Goal: Book appointment/travel/reservation

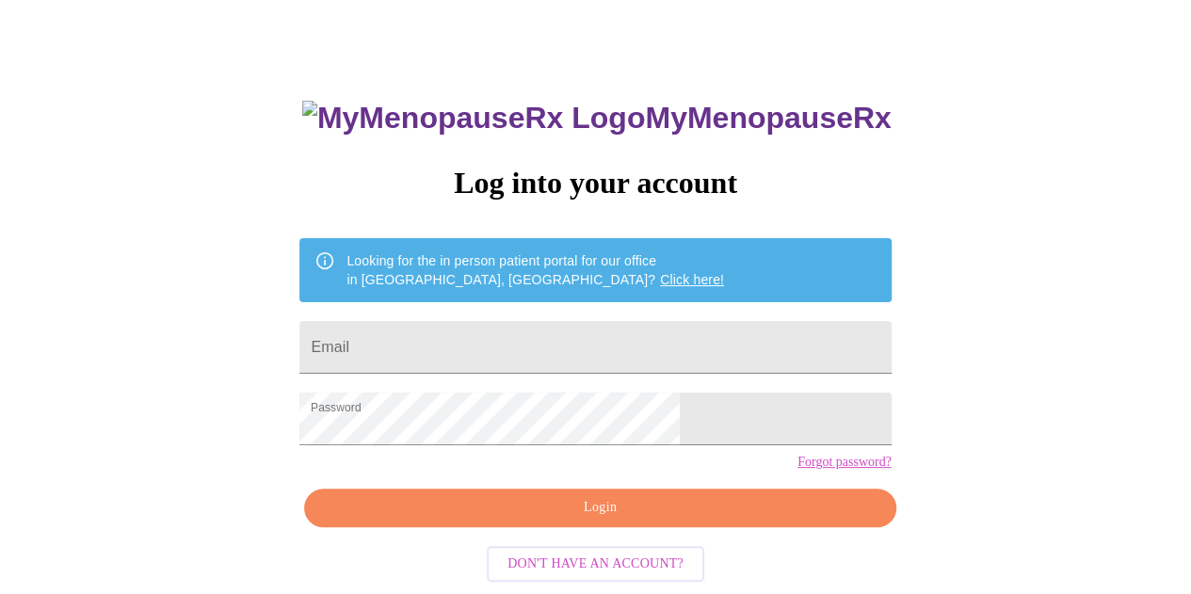
scroll to position [84, 0]
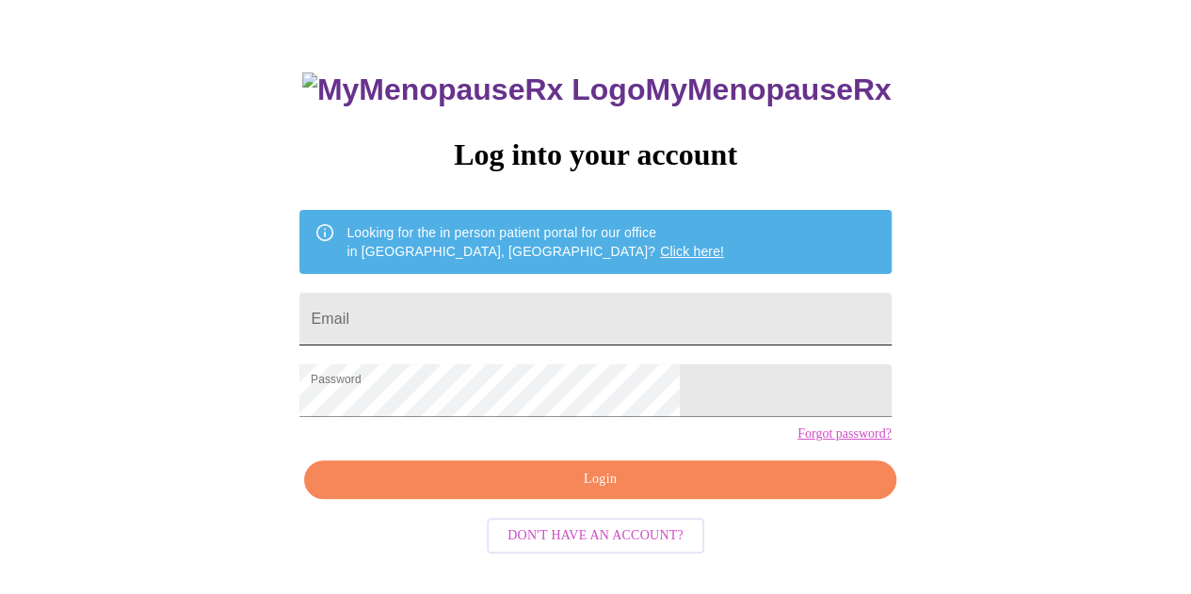
click at [563, 316] on input "Email" at bounding box center [594, 319] width 591 height 53
type input "kellywilliams331829@gmail.com"
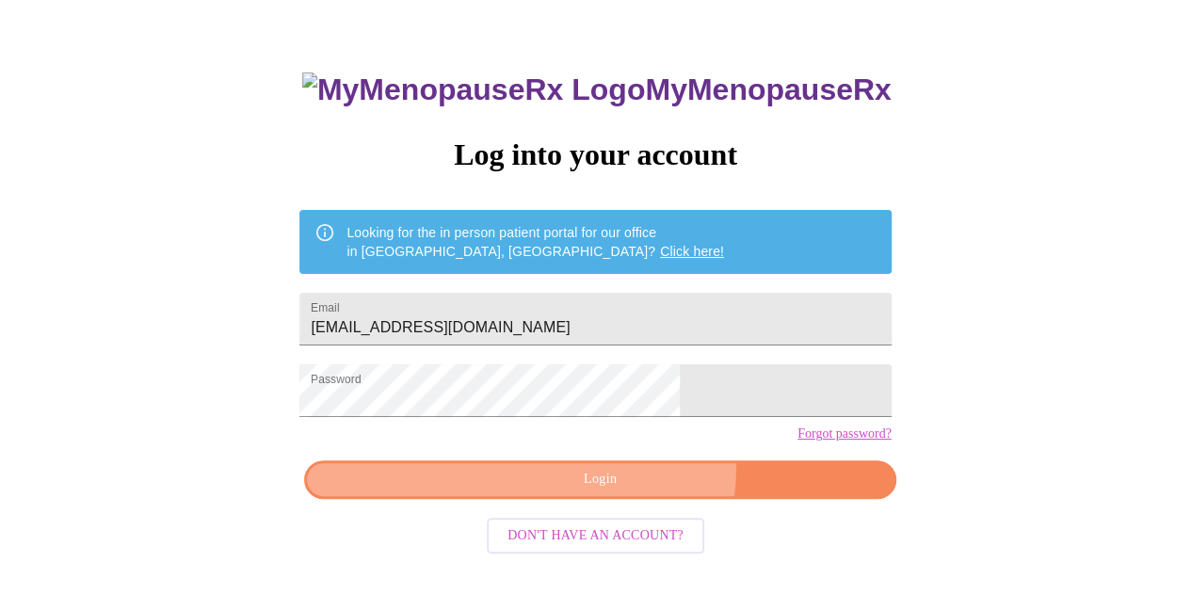
click at [625, 498] on button "Login" at bounding box center [599, 479] width 591 height 39
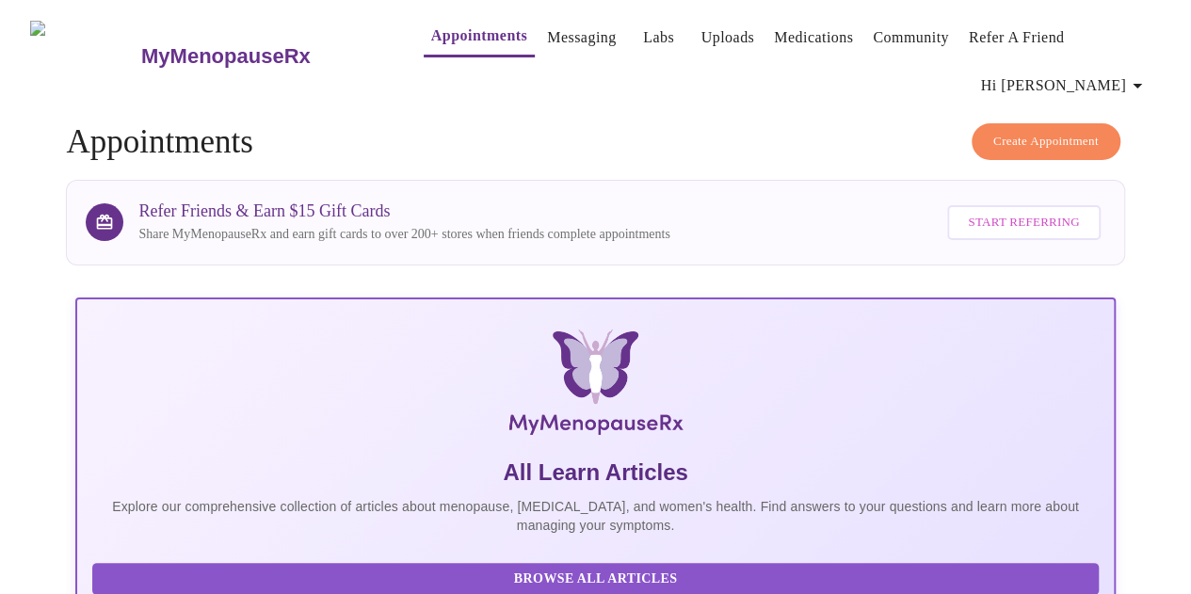
click at [1015, 131] on span "Create Appointment" at bounding box center [1045, 142] width 105 height 22
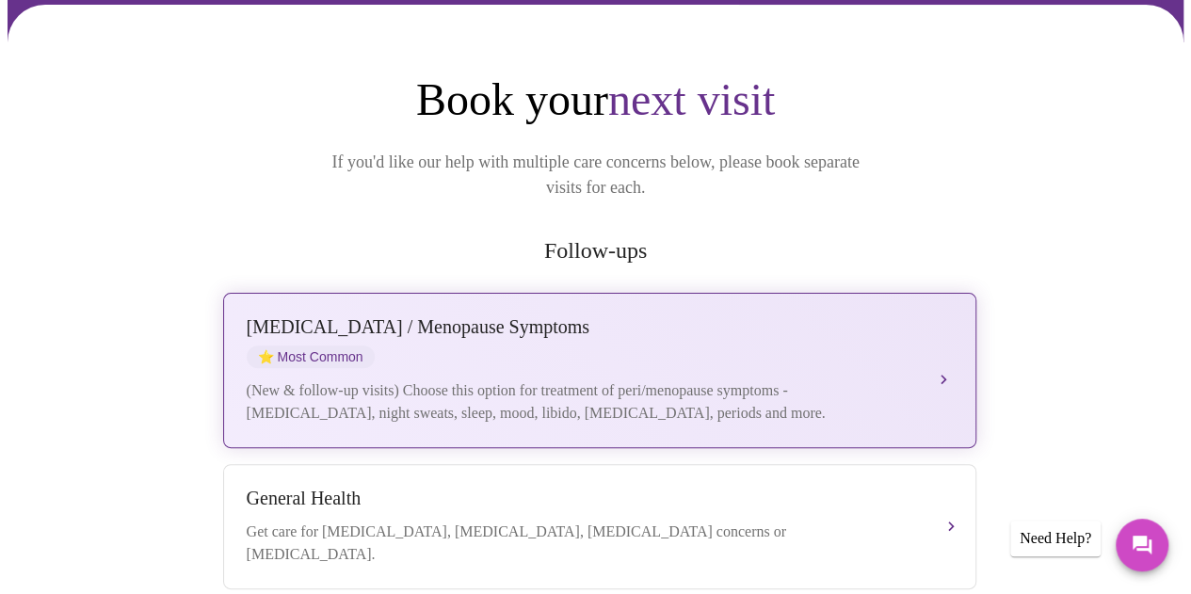
scroll to position [188, 0]
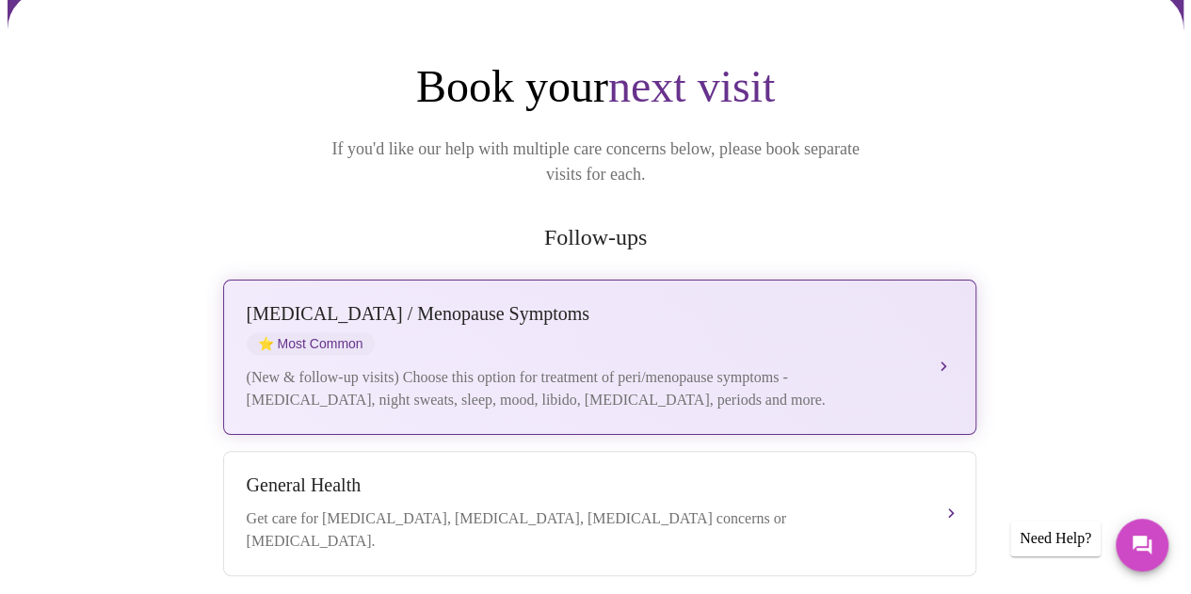
click at [937, 304] on button "Perimenopause / Menopause Symptoms ⭐ Most Common (New & follow-up visits) Choos…" at bounding box center [599, 357] width 753 height 155
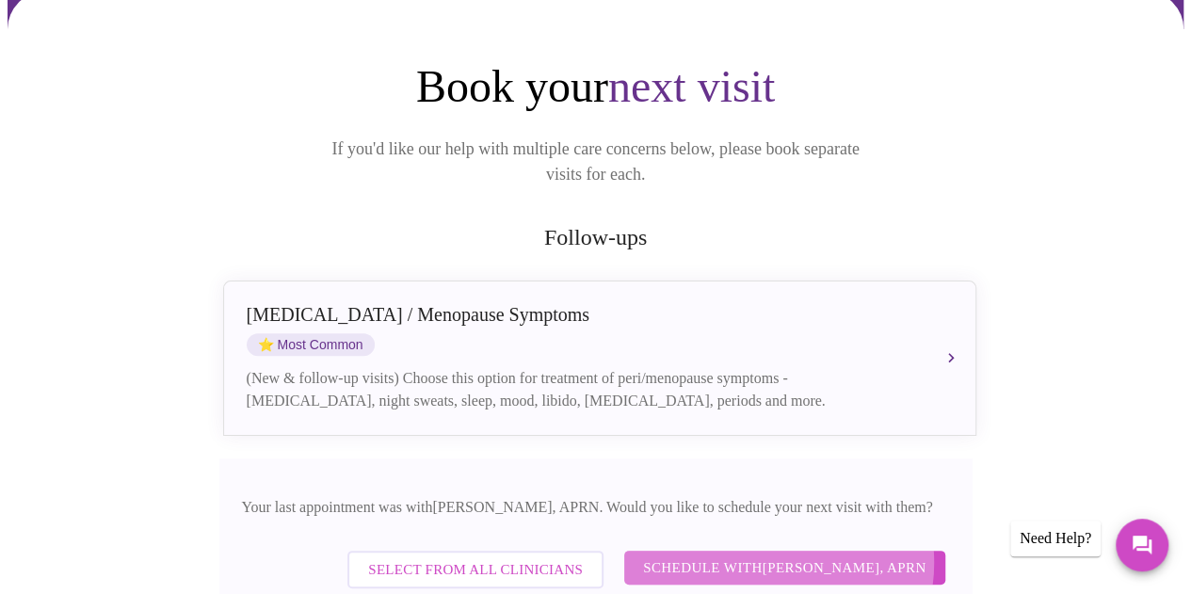
click at [773, 555] on span "Schedule with Emilie McLain, APRN" at bounding box center [784, 567] width 283 height 24
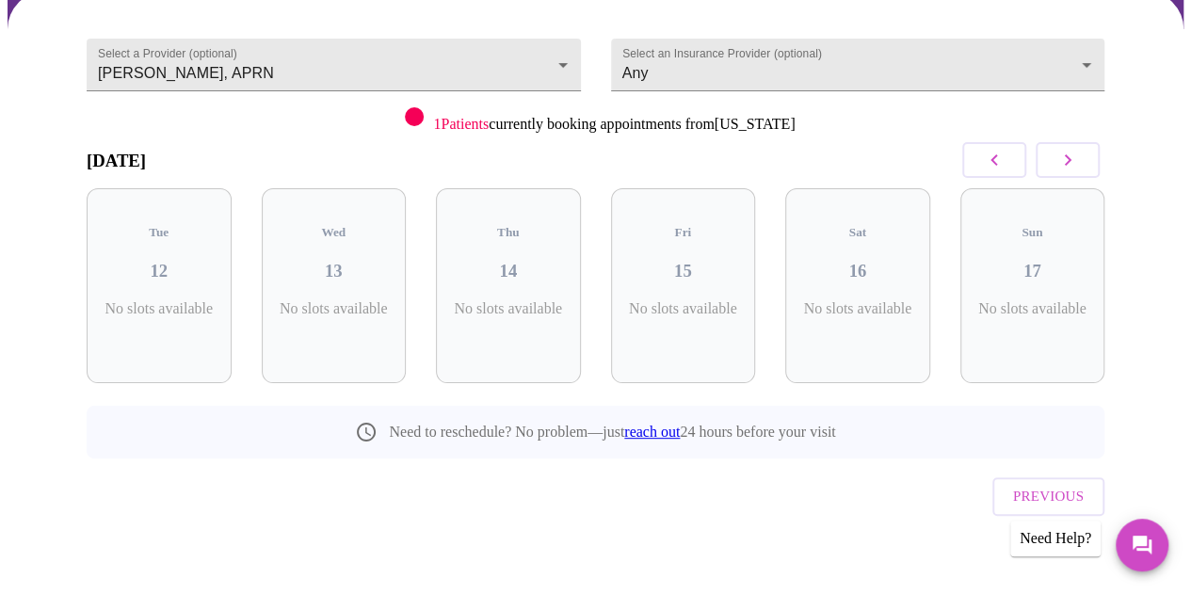
scroll to position [145, 0]
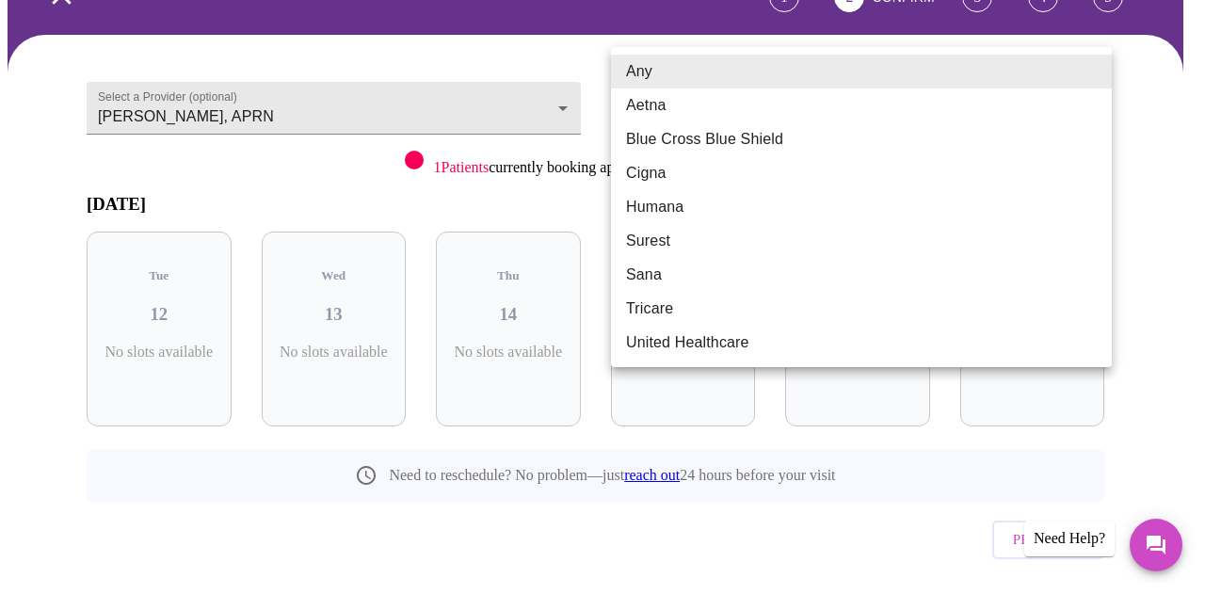
click at [1091, 70] on body "MyMenopauseRx Appointments Messaging Labs Uploads Medications Community Refer a…" at bounding box center [603, 258] width 1190 height 791
click at [693, 136] on li "Blue Cross Blue Shield" at bounding box center [861, 139] width 501 height 34
type input "Blue Cross Blue Shield"
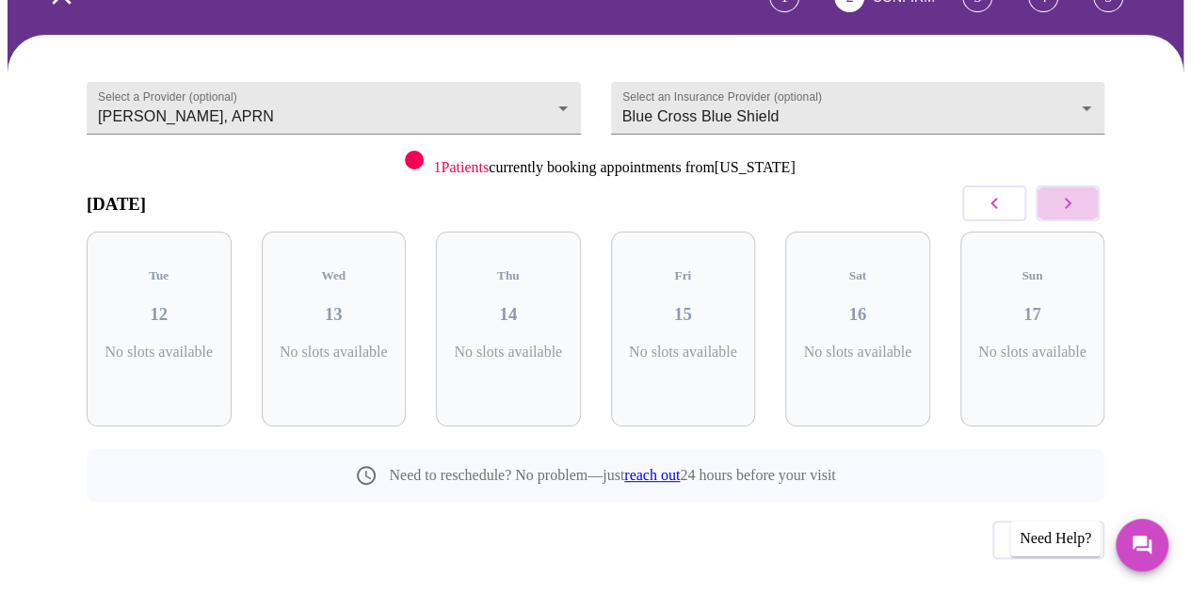
click at [1079, 192] on icon "button" at bounding box center [1067, 203] width 23 height 23
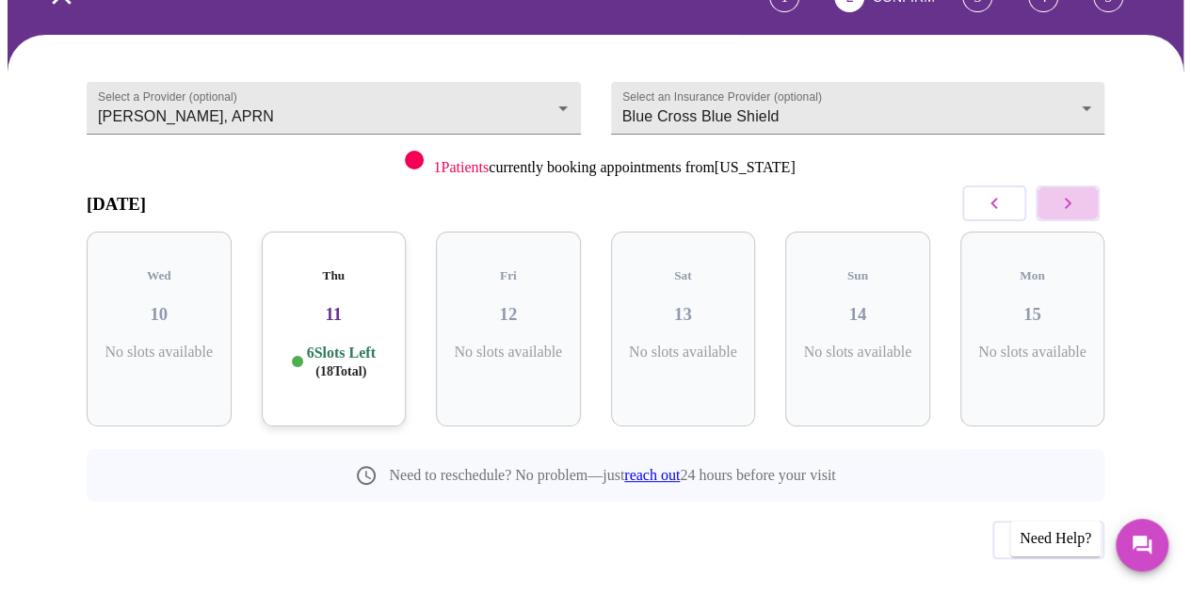
click at [1078, 192] on icon "button" at bounding box center [1067, 203] width 23 height 23
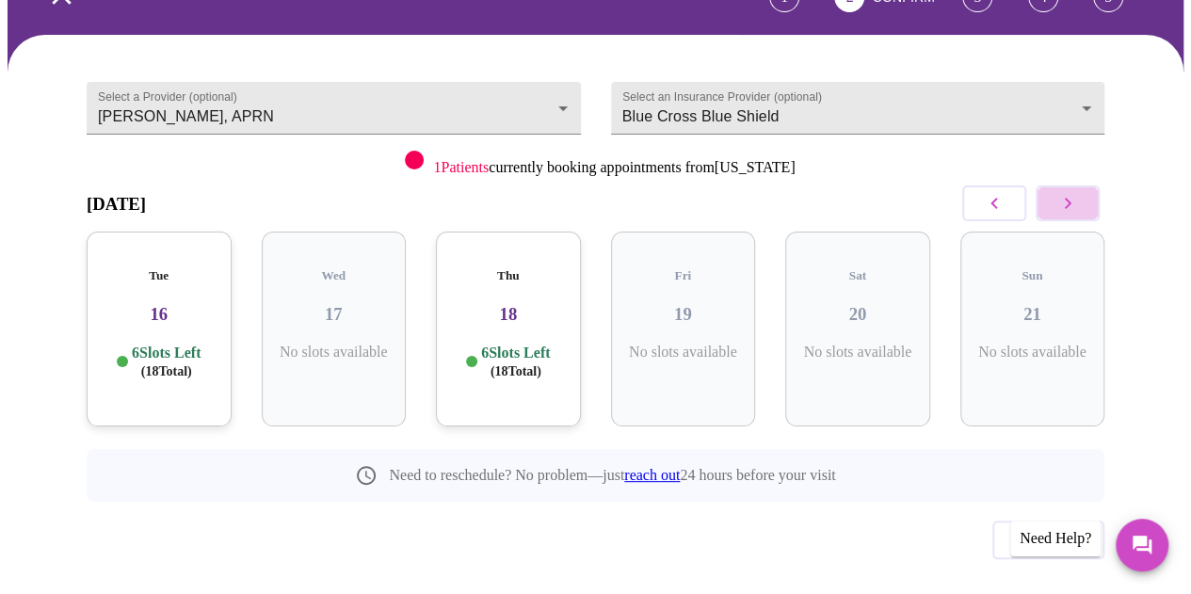
click at [1078, 192] on icon "button" at bounding box center [1067, 203] width 23 height 23
click at [1077, 192] on icon "button" at bounding box center [1067, 203] width 23 height 23
click at [1071, 198] on icon "button" at bounding box center [1068, 203] width 7 height 11
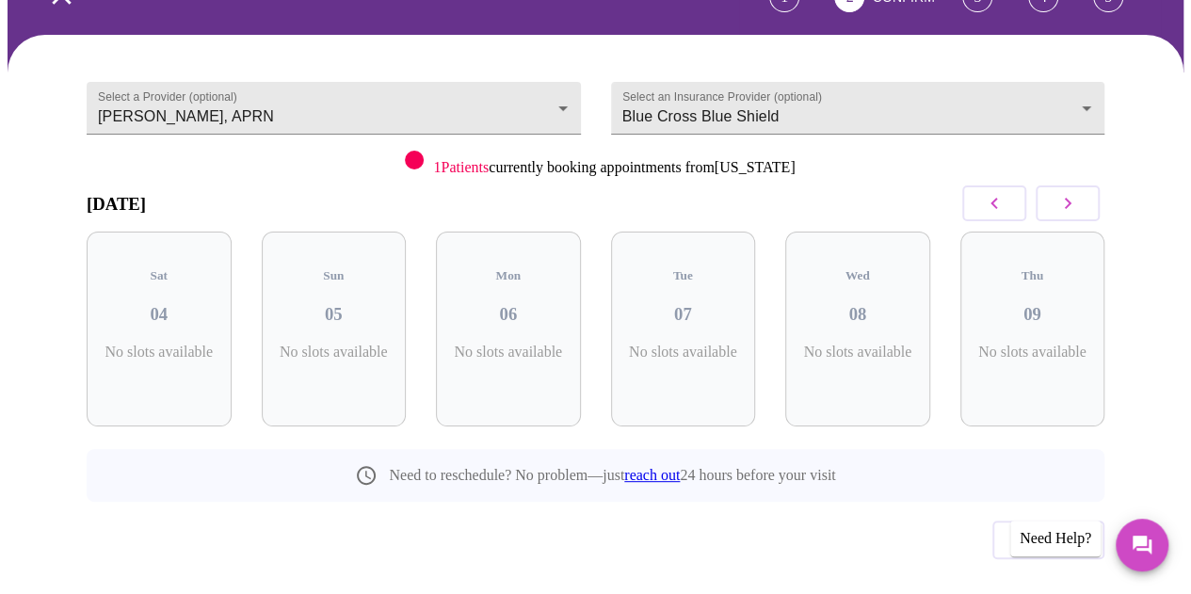
click at [1071, 198] on icon "button" at bounding box center [1068, 203] width 7 height 11
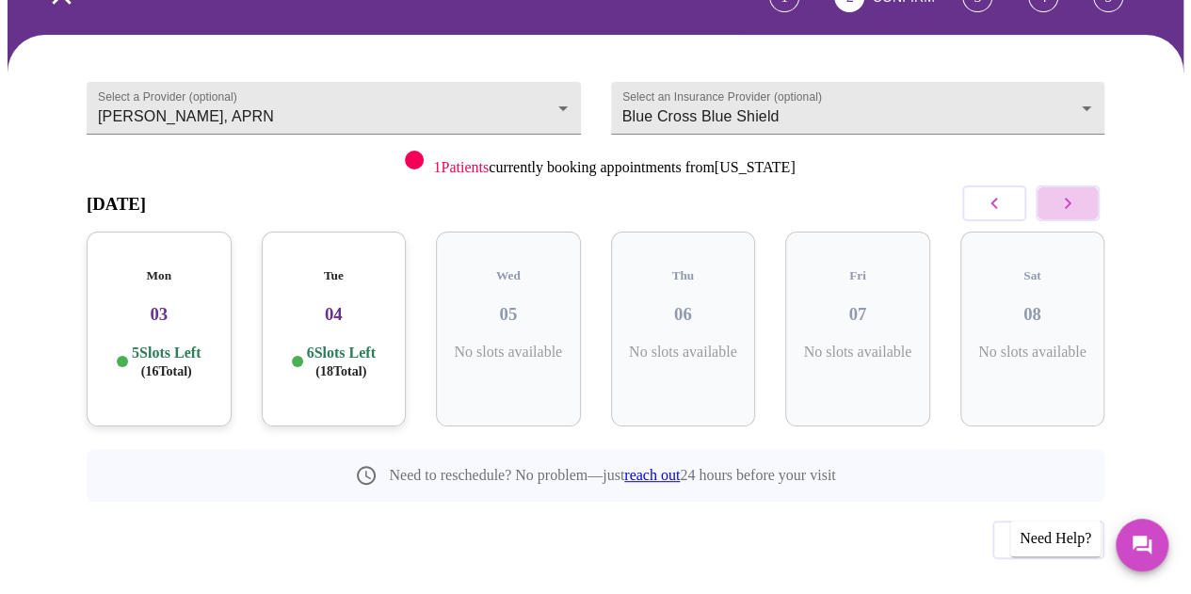
click at [1071, 198] on icon "button" at bounding box center [1068, 203] width 7 height 11
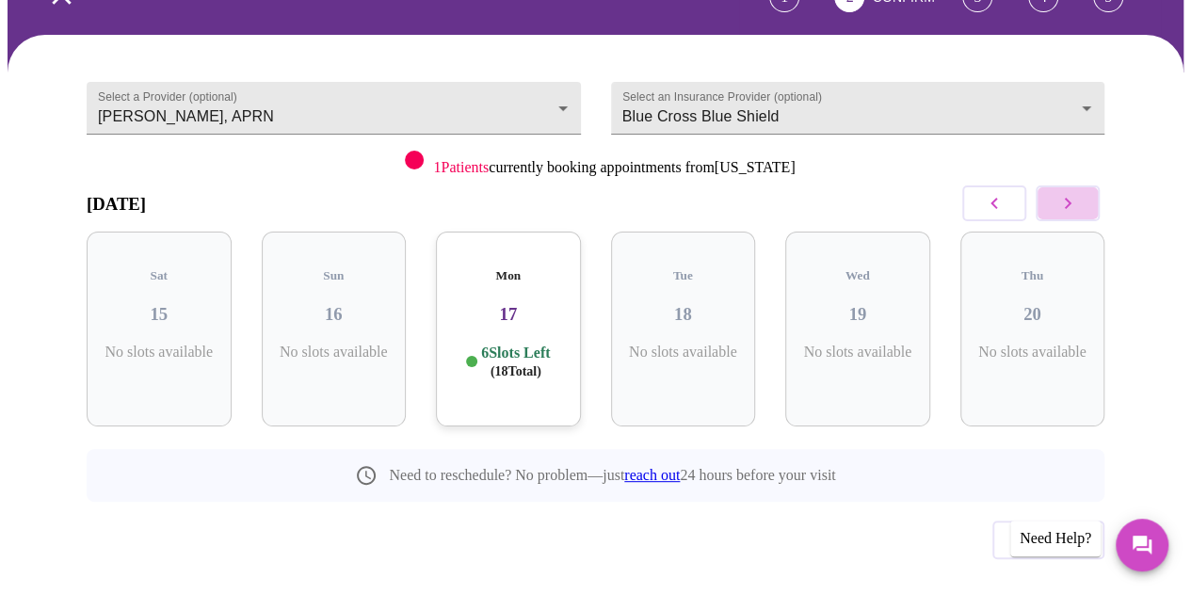
click at [1071, 198] on icon "button" at bounding box center [1068, 203] width 7 height 11
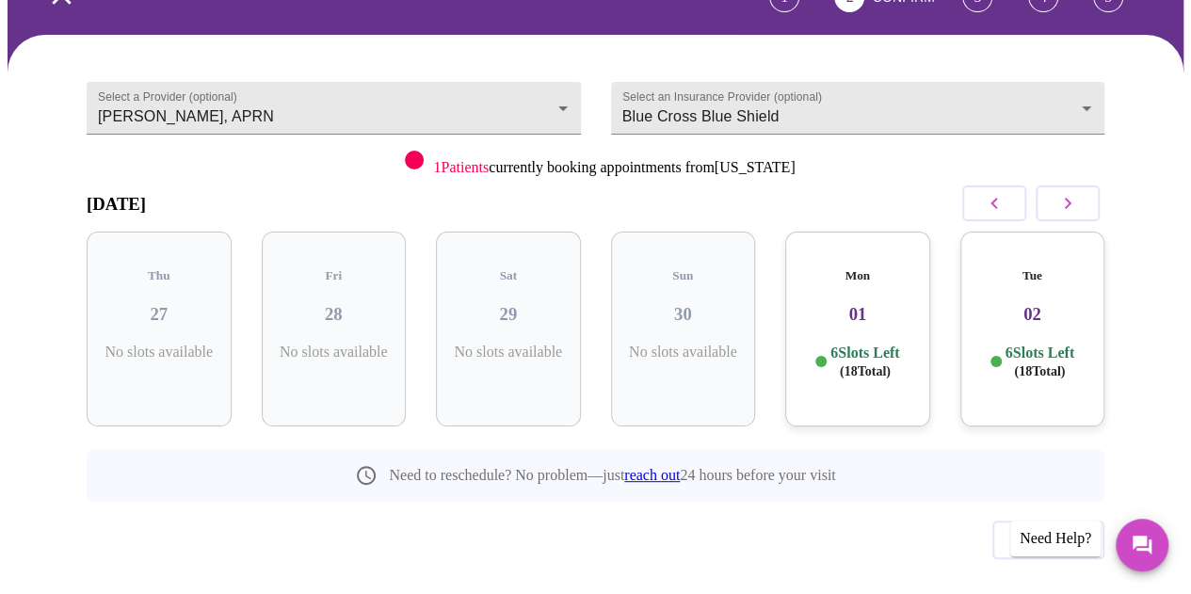
click at [1074, 192] on icon "button" at bounding box center [1067, 203] width 23 height 23
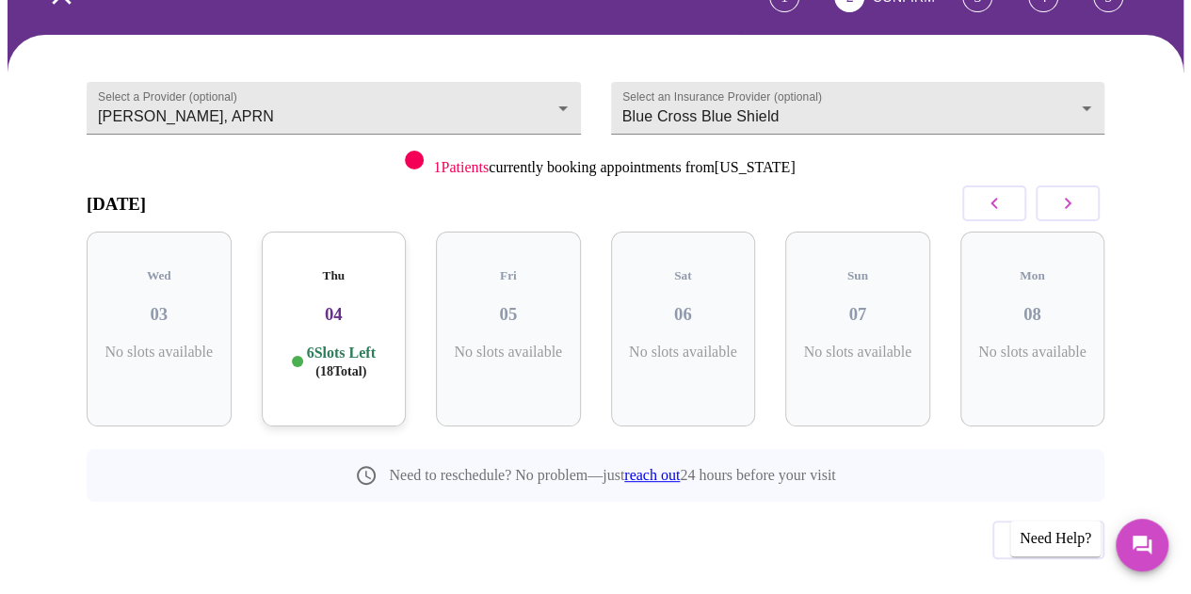
click at [1073, 192] on icon "button" at bounding box center [1067, 203] width 23 height 23
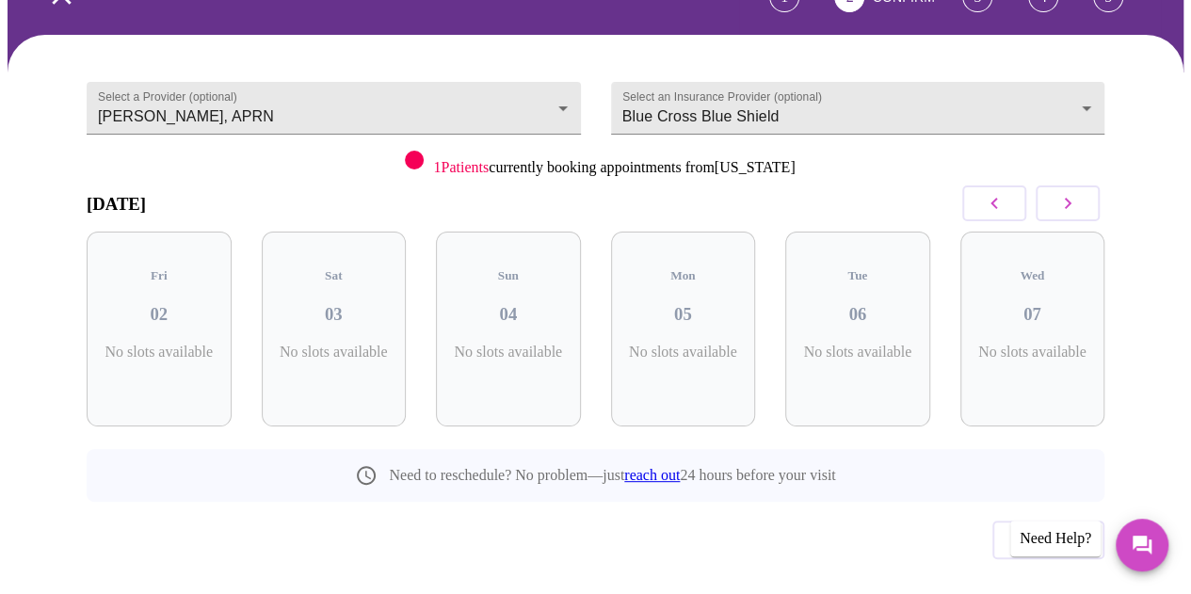
click at [1073, 192] on icon "button" at bounding box center [1067, 203] width 23 height 23
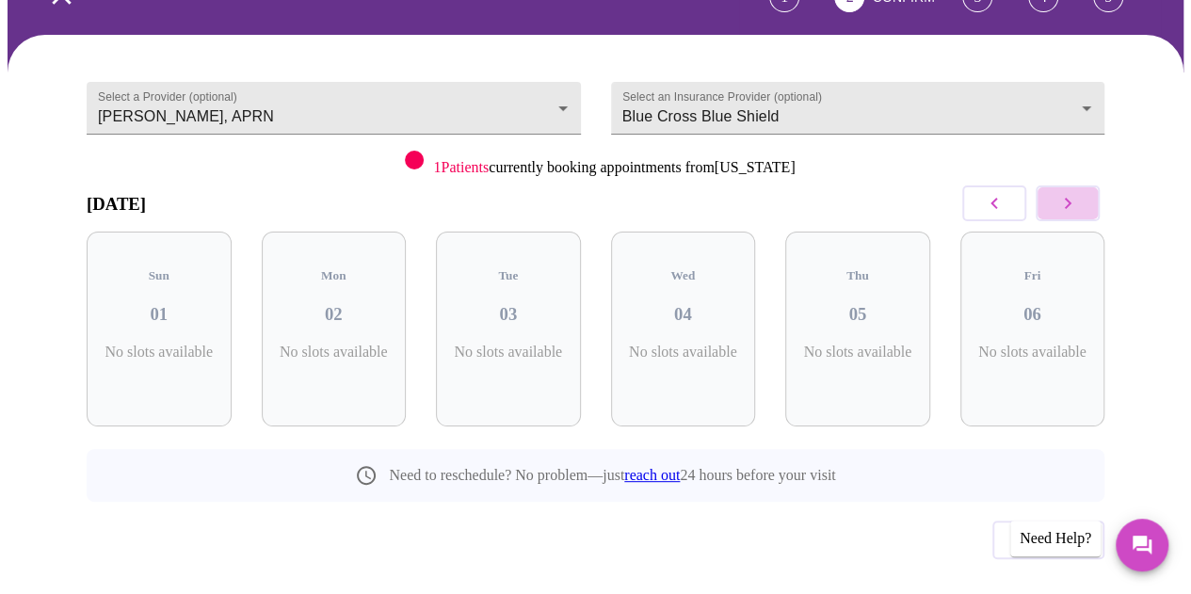
click at [1073, 192] on icon "button" at bounding box center [1067, 203] width 23 height 23
click at [998, 192] on icon "button" at bounding box center [994, 203] width 23 height 23
click at [997, 198] on icon "button" at bounding box center [993, 203] width 7 height 11
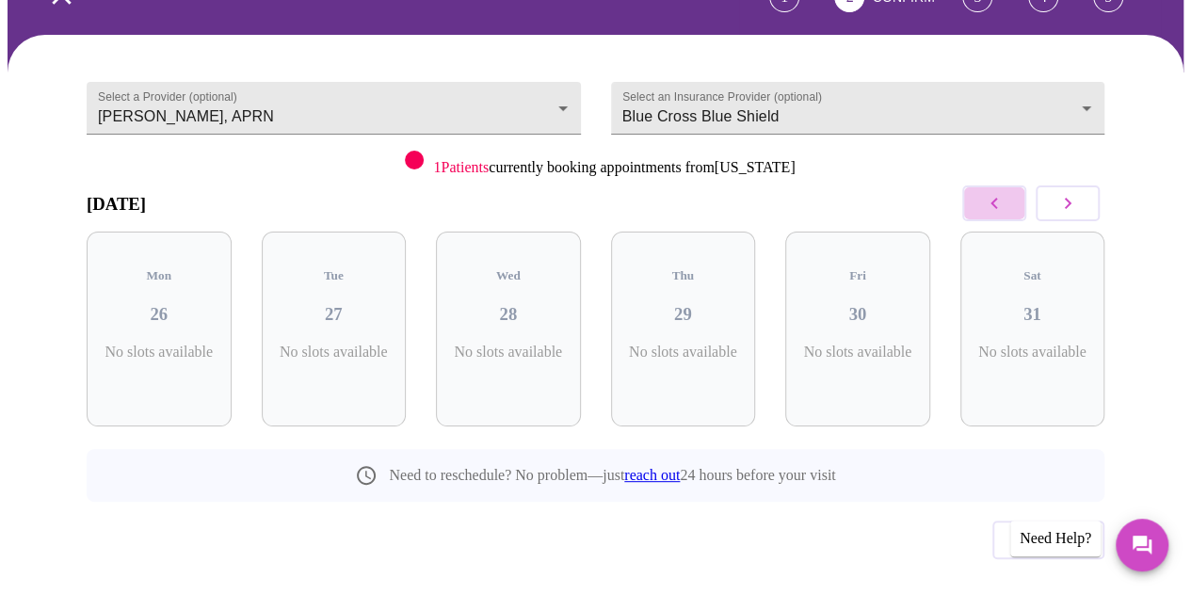
click at [997, 198] on icon "button" at bounding box center [993, 203] width 7 height 11
click at [1002, 192] on icon "button" at bounding box center [994, 203] width 23 height 23
click at [688, 344] on p "6 Slots Left ( 18 Total)" at bounding box center [690, 362] width 69 height 37
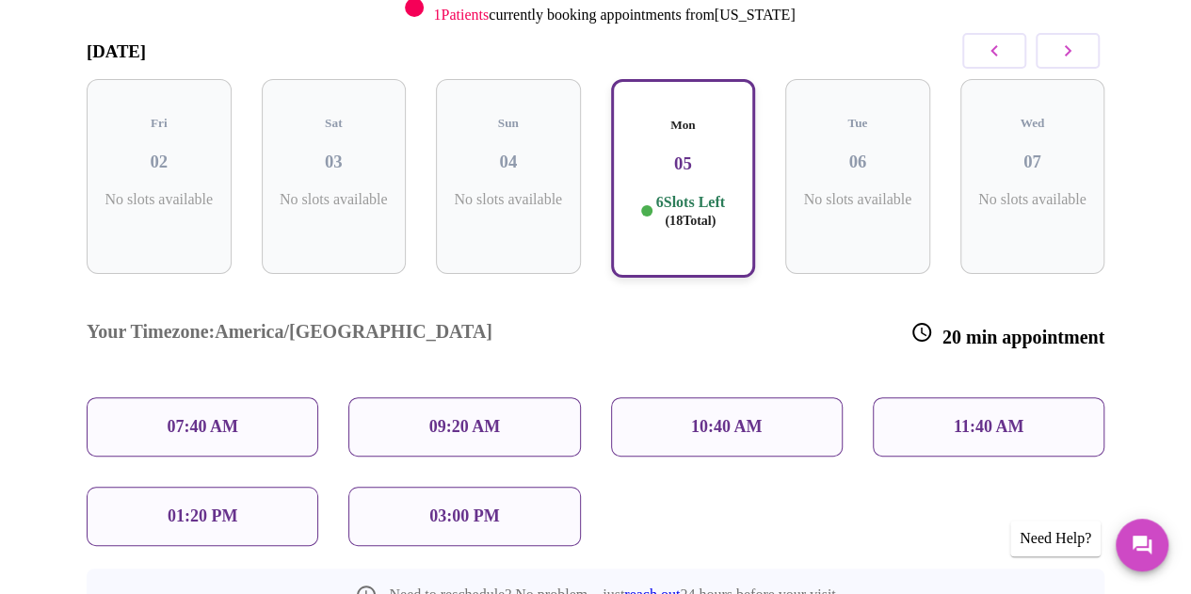
scroll to position [203, 0]
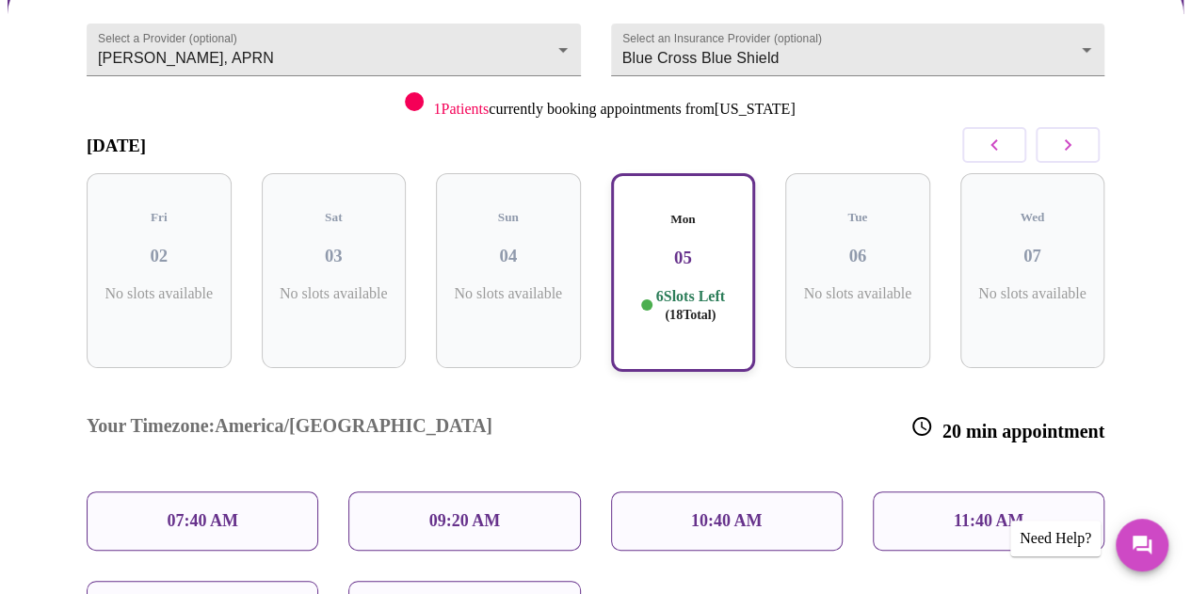
click at [997, 139] on icon "button" at bounding box center [993, 144] width 7 height 11
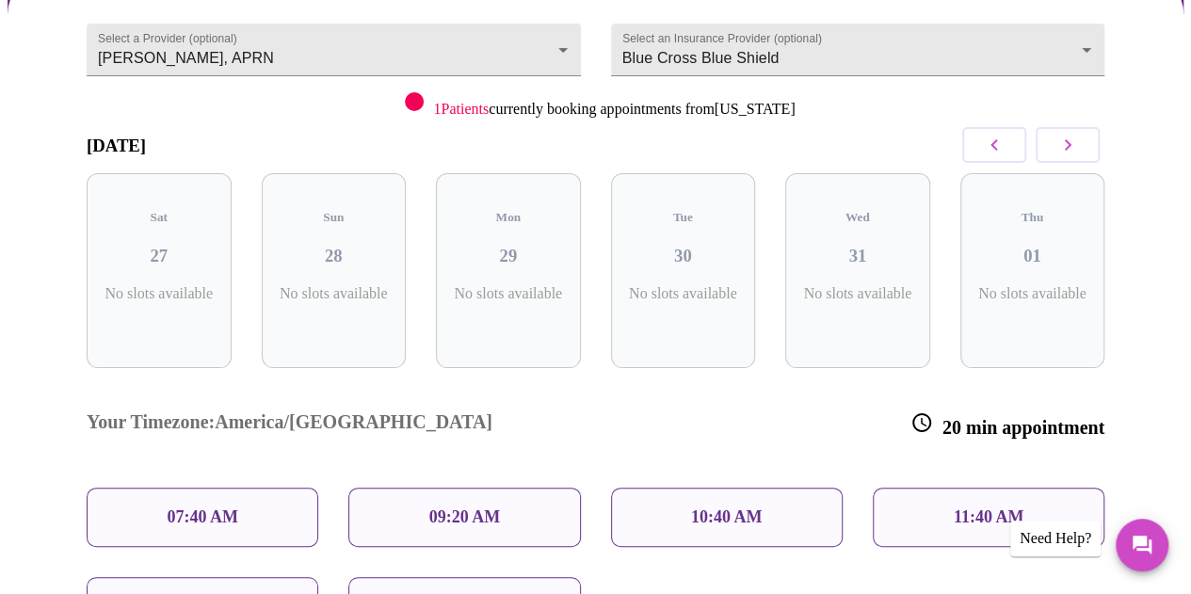
scroll to position [145, 0]
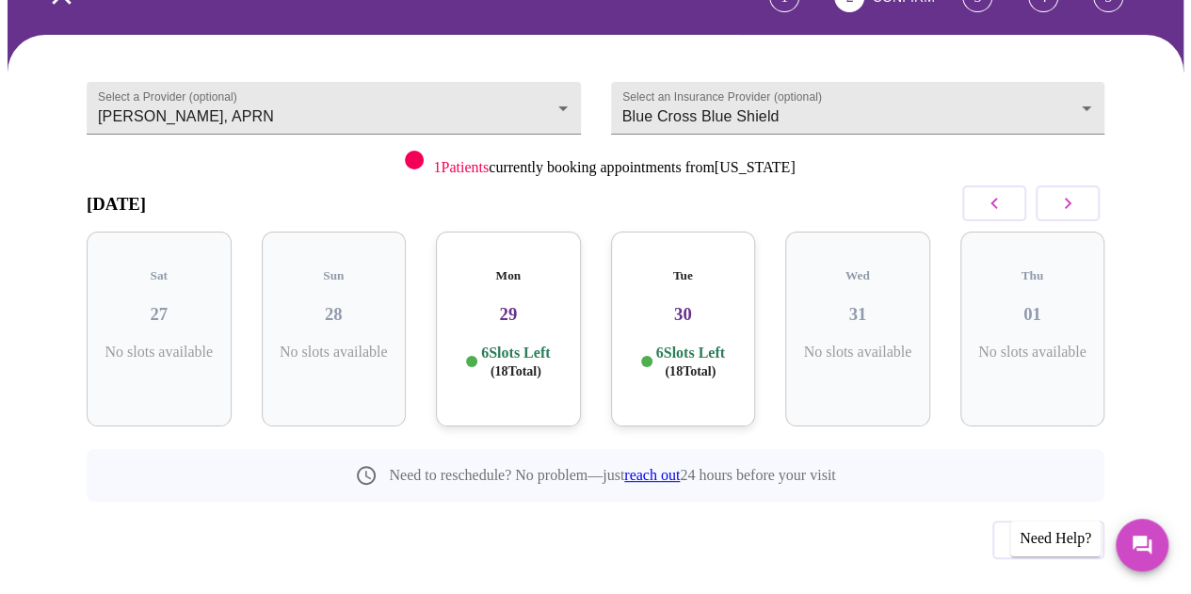
click at [994, 192] on icon "button" at bounding box center [994, 203] width 23 height 23
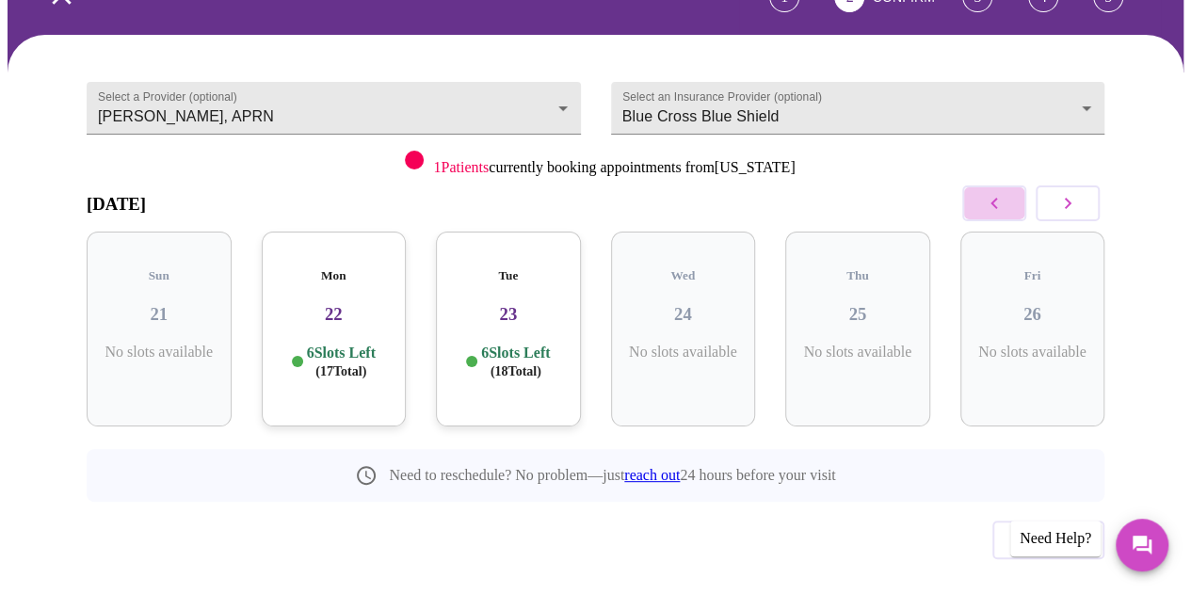
click at [994, 192] on icon "button" at bounding box center [994, 203] width 23 height 23
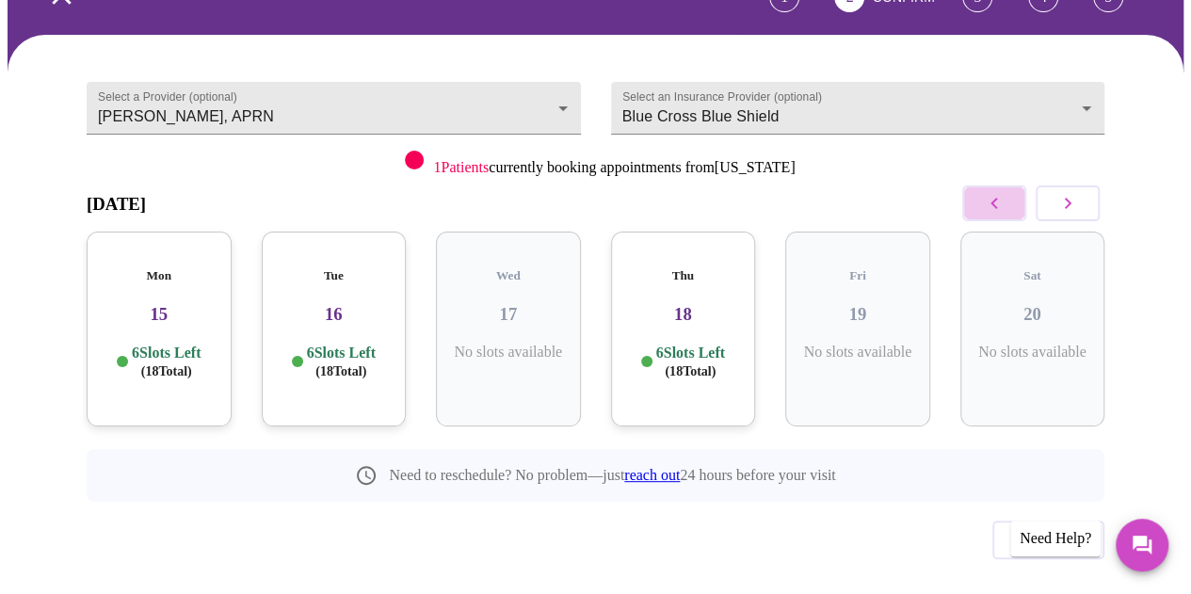
click at [998, 192] on icon "button" at bounding box center [994, 203] width 23 height 23
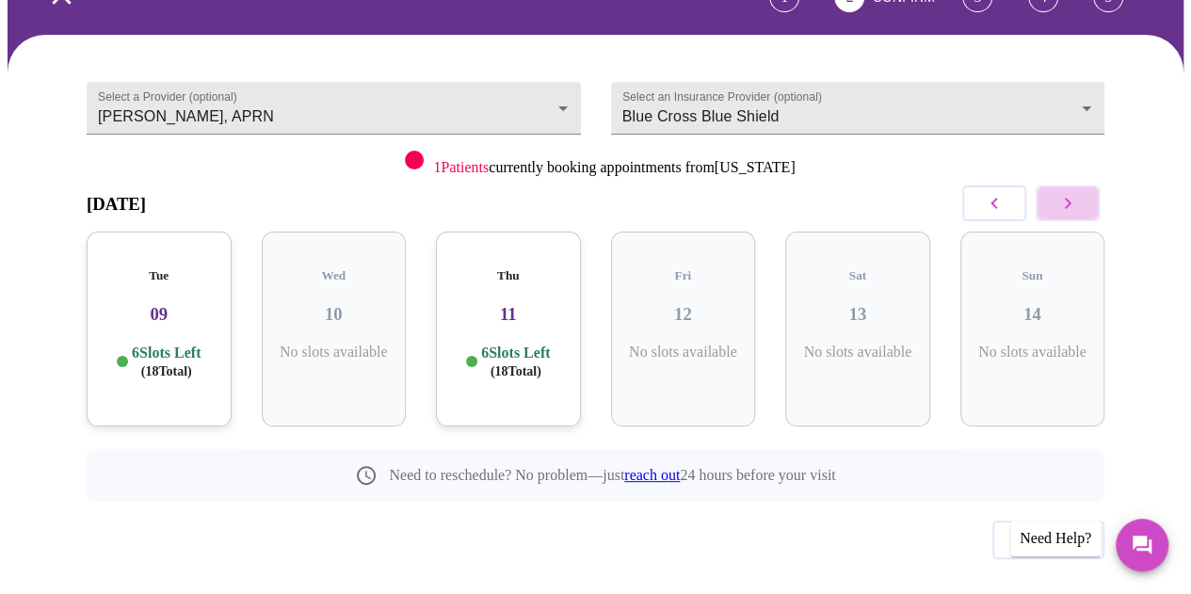
click at [1079, 192] on icon "button" at bounding box center [1067, 203] width 23 height 23
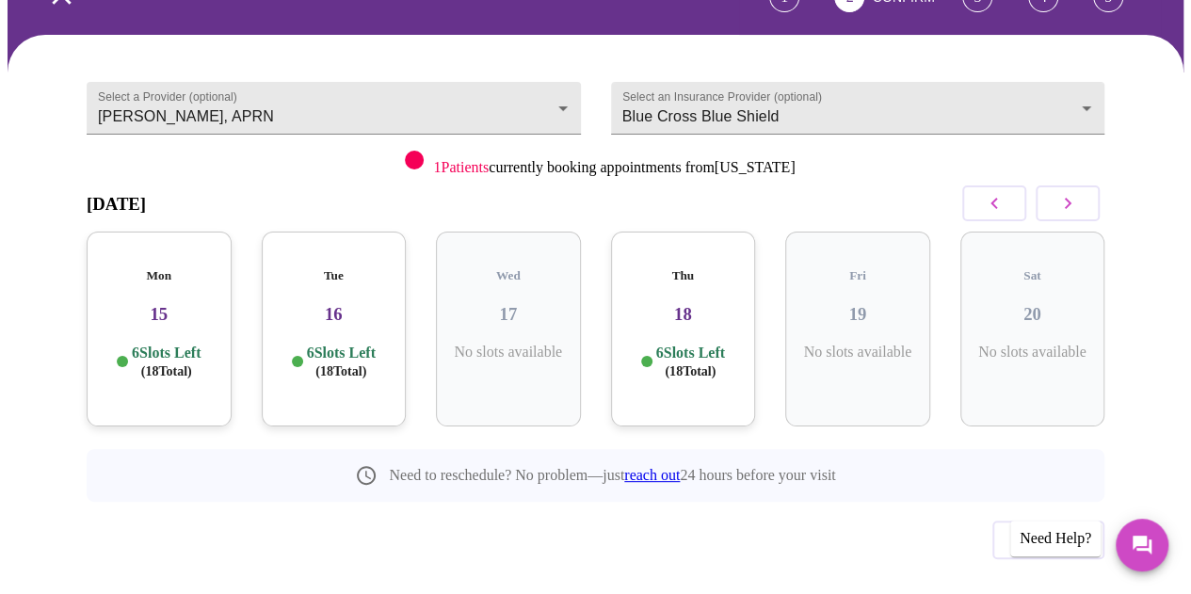
click at [1079, 192] on icon "button" at bounding box center [1067, 203] width 23 height 23
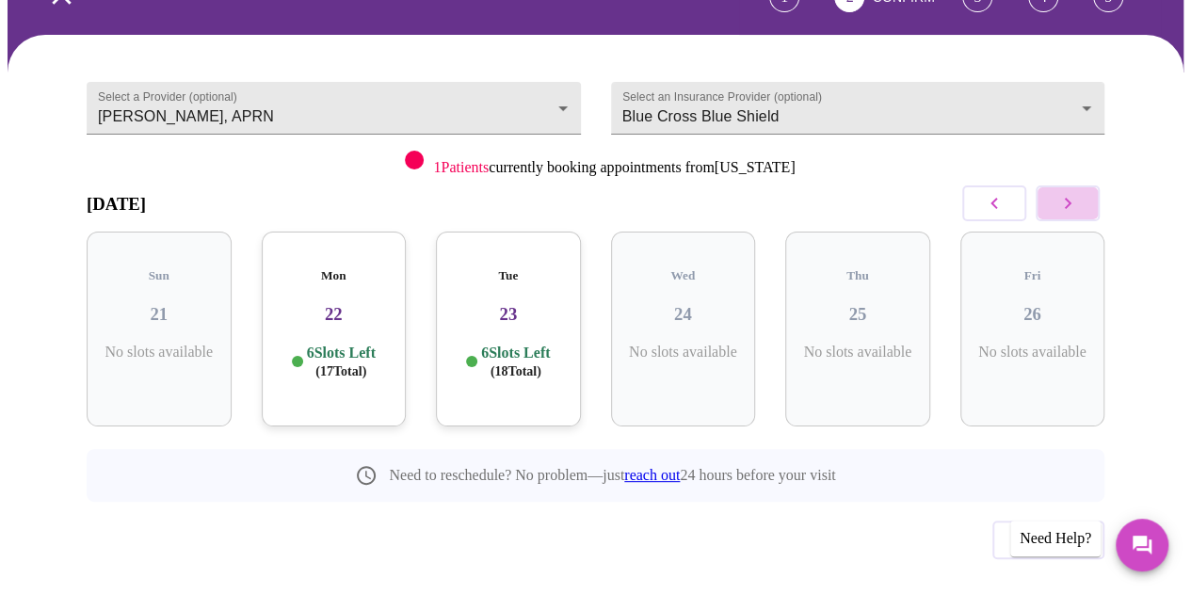
click at [1079, 192] on icon "button" at bounding box center [1067, 203] width 23 height 23
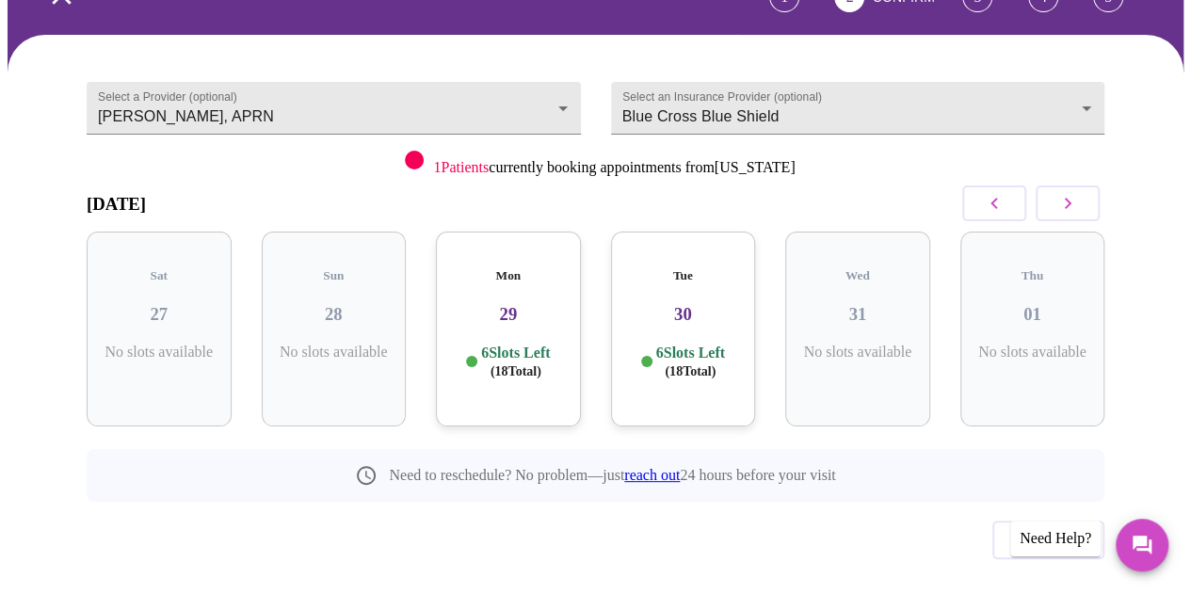
click at [1079, 192] on icon "button" at bounding box center [1067, 203] width 23 height 23
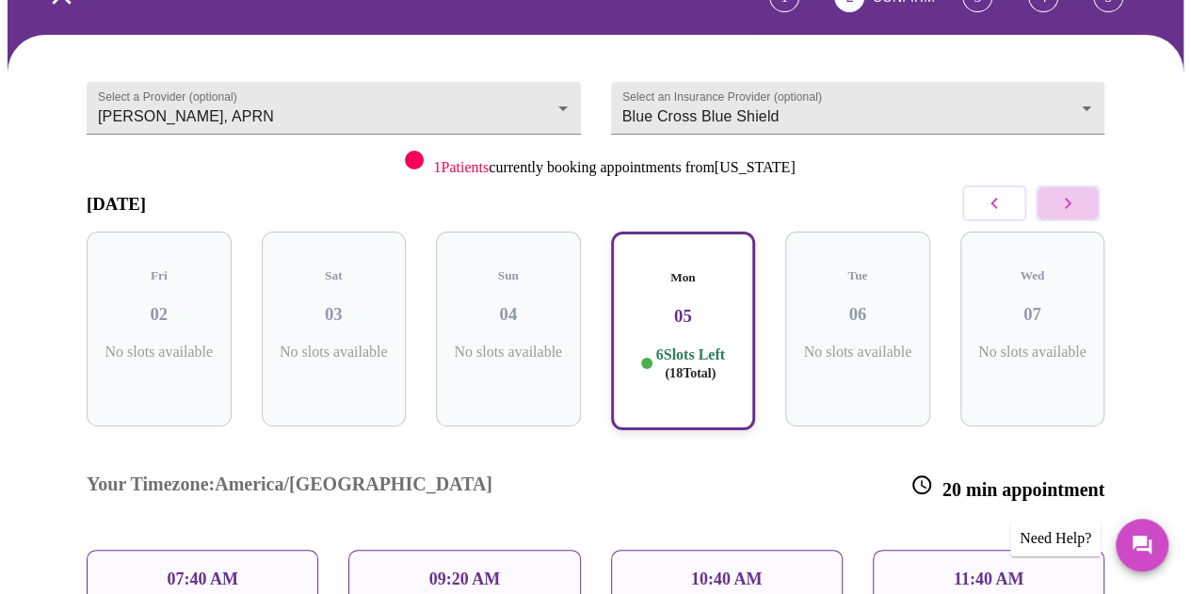
click at [1069, 192] on icon "button" at bounding box center [1067, 203] width 23 height 23
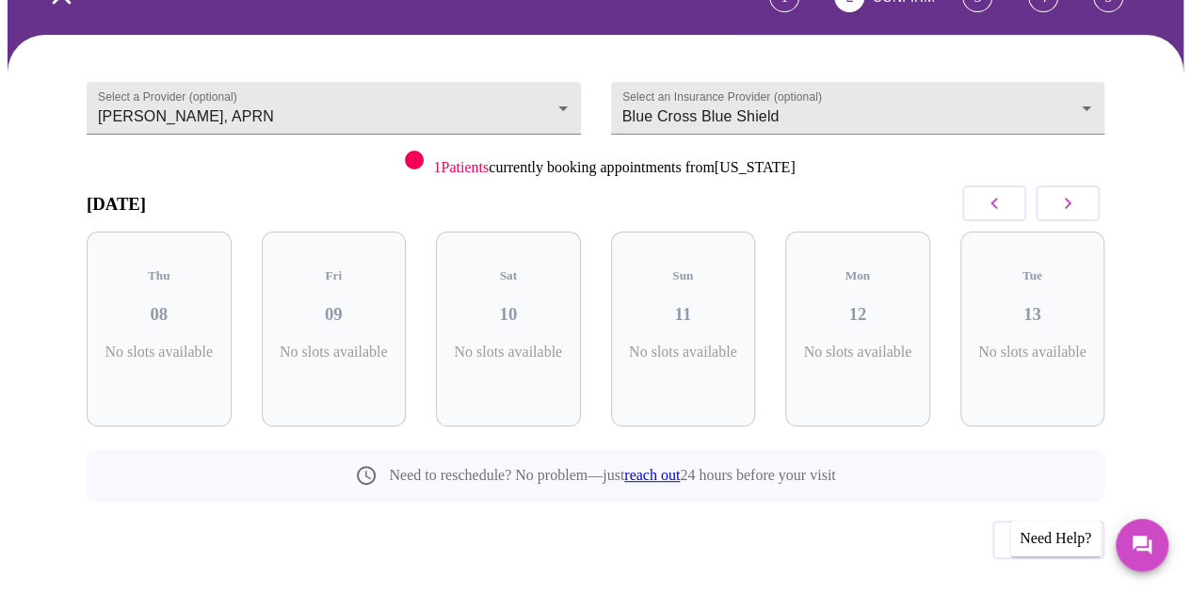
click at [1073, 192] on icon "button" at bounding box center [1067, 203] width 23 height 23
click at [1015, 185] on button "button" at bounding box center [994, 203] width 64 height 36
click at [1074, 192] on icon "button" at bounding box center [1067, 203] width 23 height 23
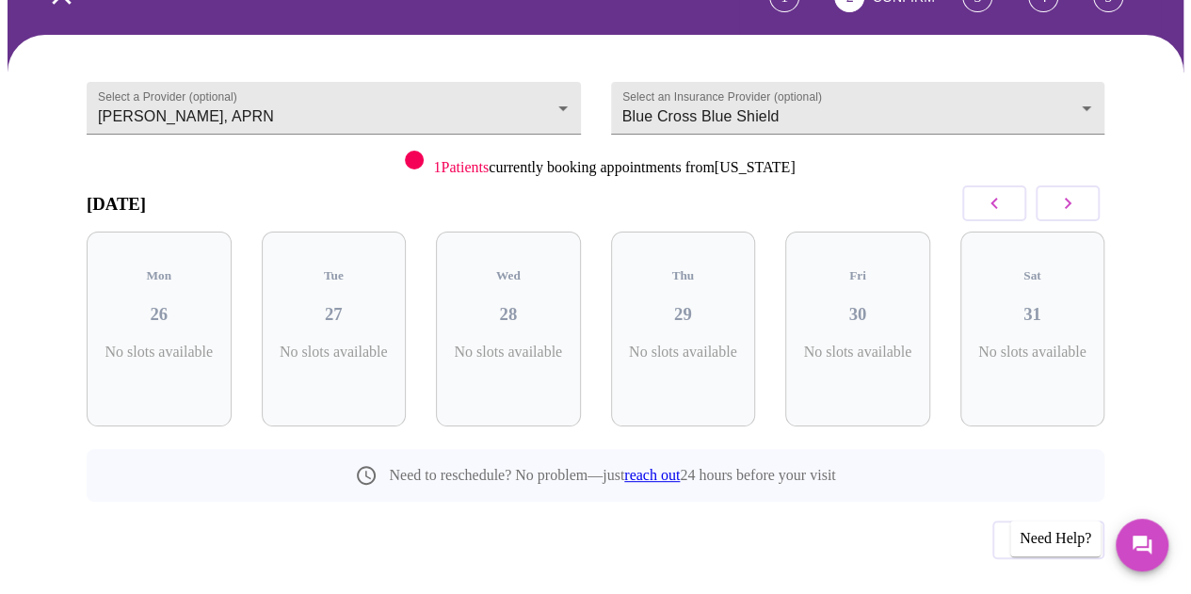
click at [1074, 192] on icon "button" at bounding box center [1067, 203] width 23 height 23
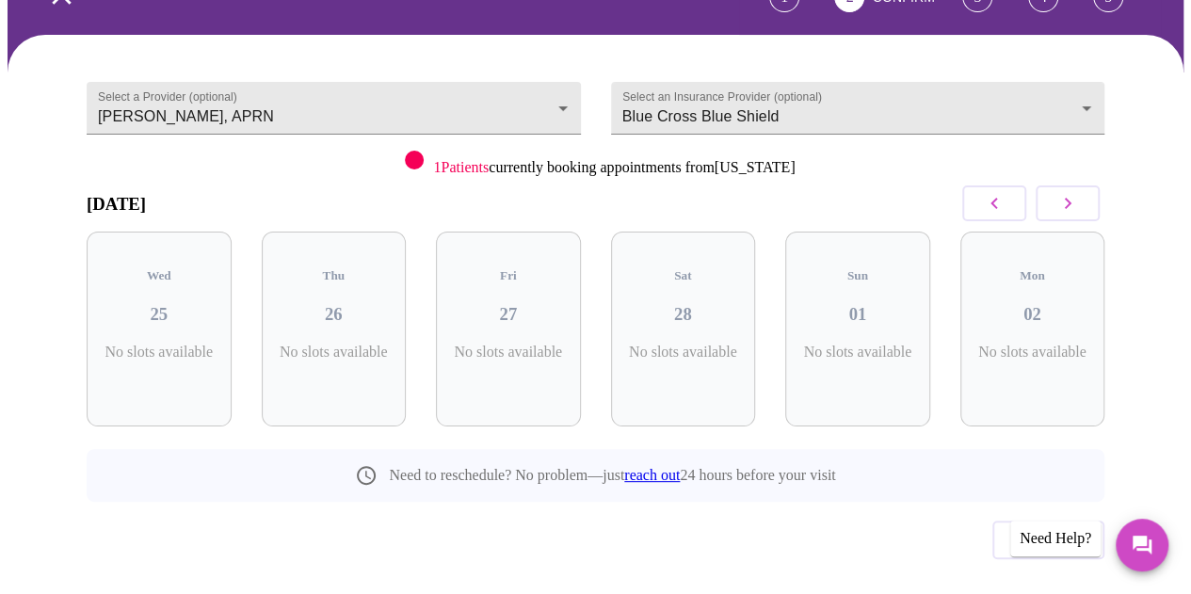
click at [1000, 192] on icon "button" at bounding box center [994, 203] width 23 height 23
click at [997, 198] on icon "button" at bounding box center [993, 203] width 7 height 11
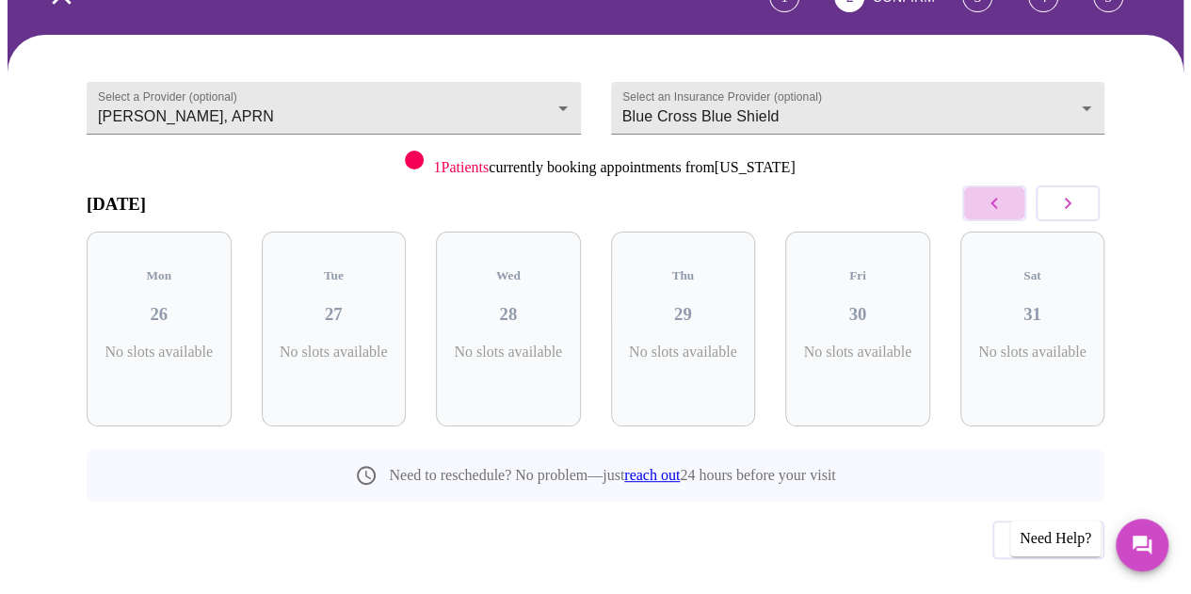
click at [1003, 192] on icon "button" at bounding box center [994, 203] width 23 height 23
click at [1013, 185] on button "button" at bounding box center [994, 203] width 64 height 36
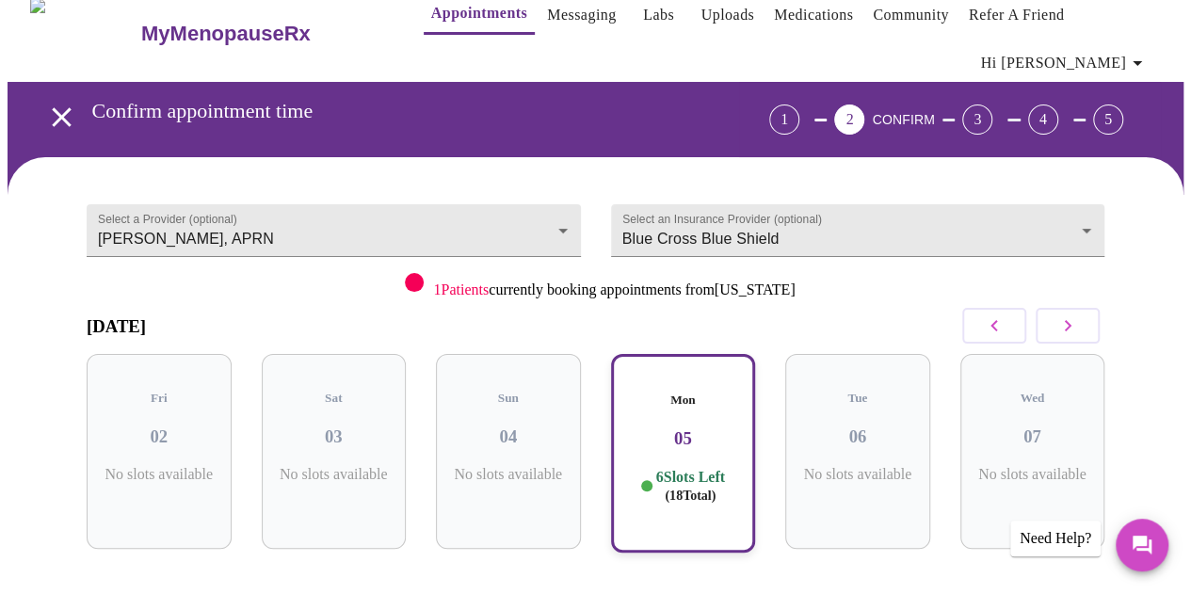
scroll to position [0, 0]
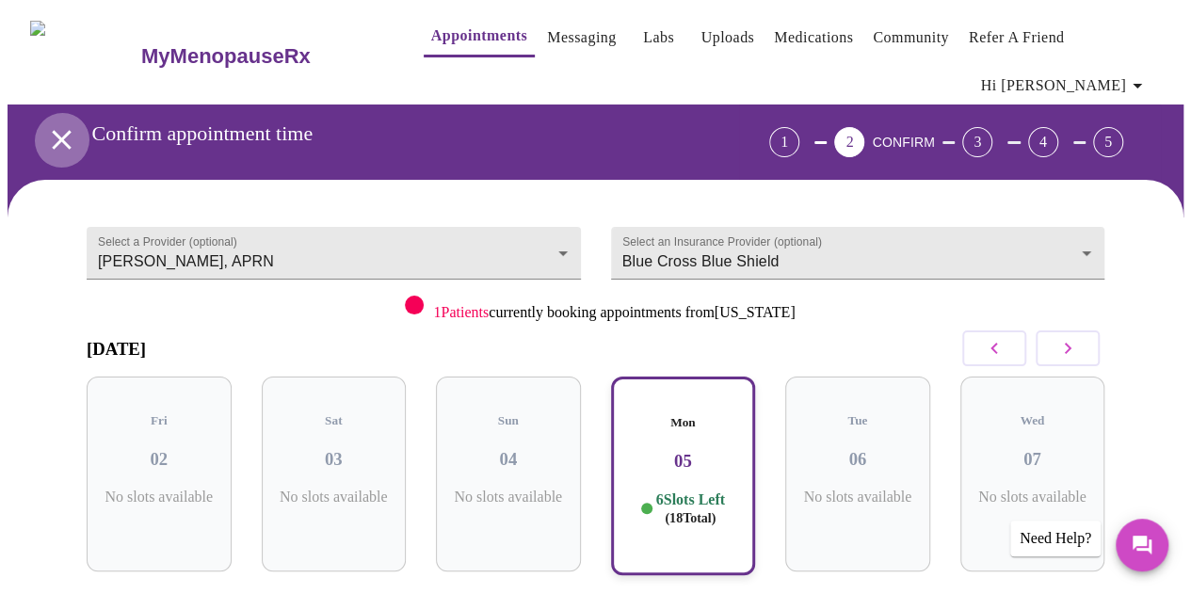
click at [57, 123] on icon "open drawer" at bounding box center [61, 139] width 33 height 33
